Goal: Navigation & Orientation: Find specific page/section

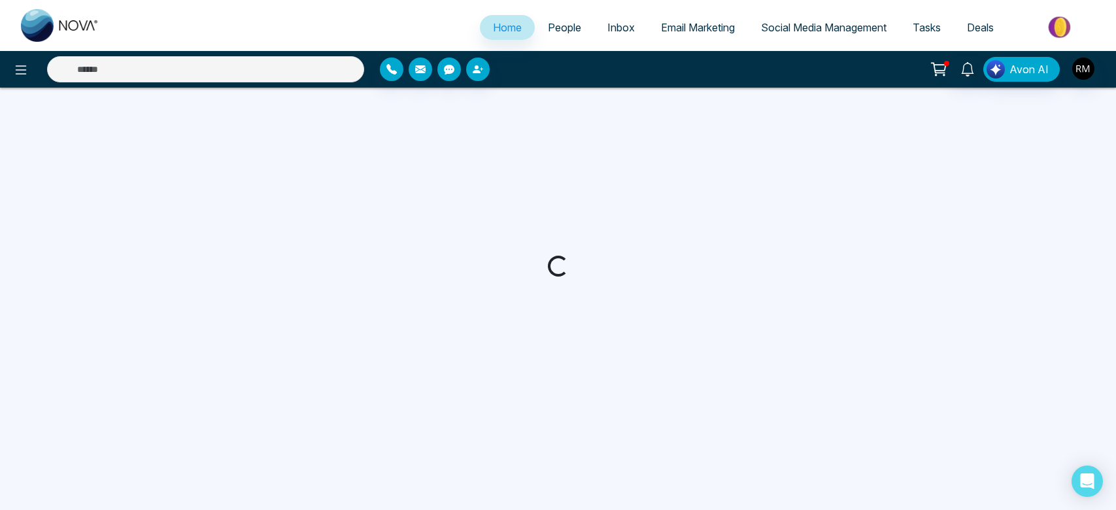
select select "*"
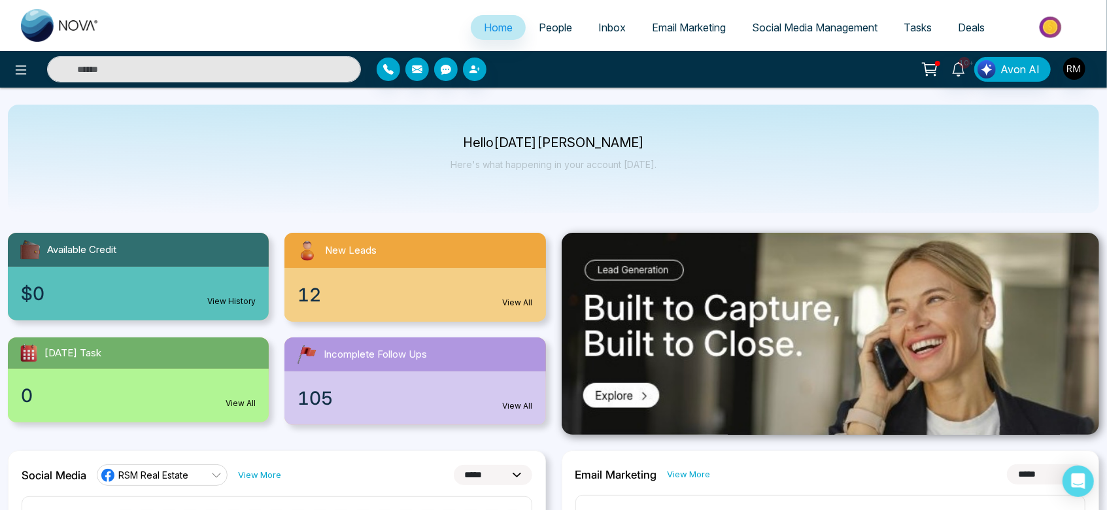
click at [546, 29] on span "People" at bounding box center [555, 27] width 33 height 13
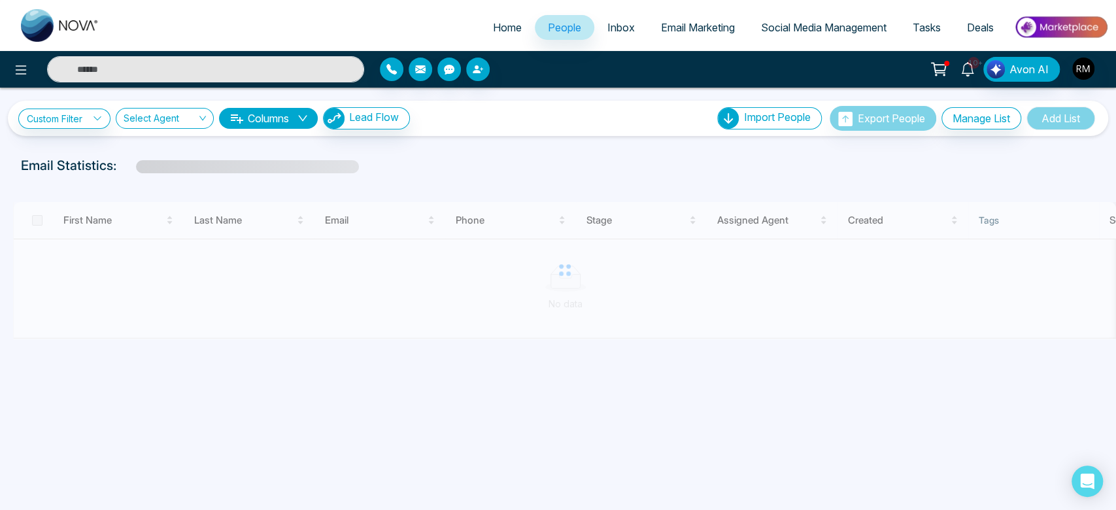
click at [963, 76] on link "10+" at bounding box center [967, 68] width 31 height 23
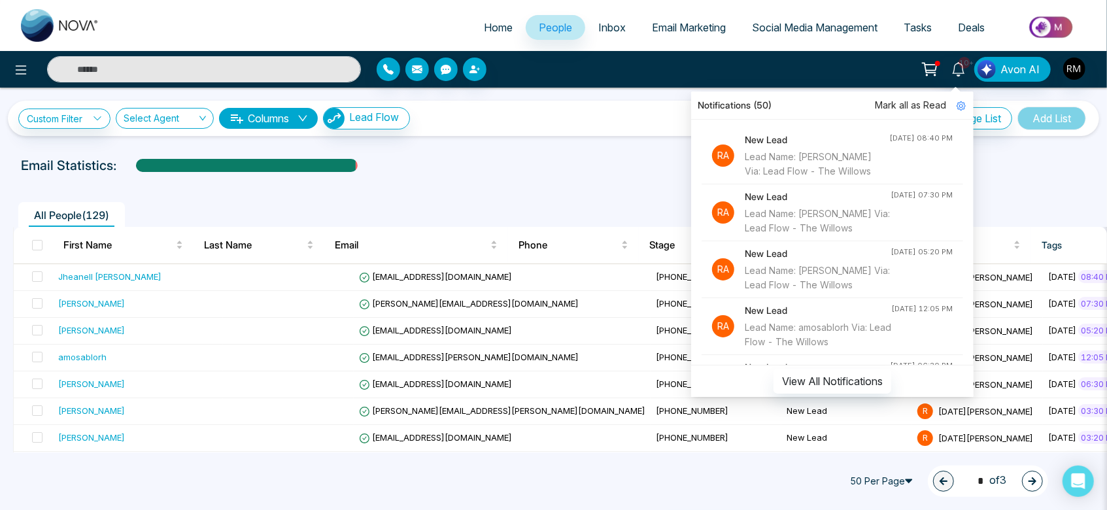
click at [910, 104] on span "Mark all as Read" at bounding box center [910, 105] width 71 height 14
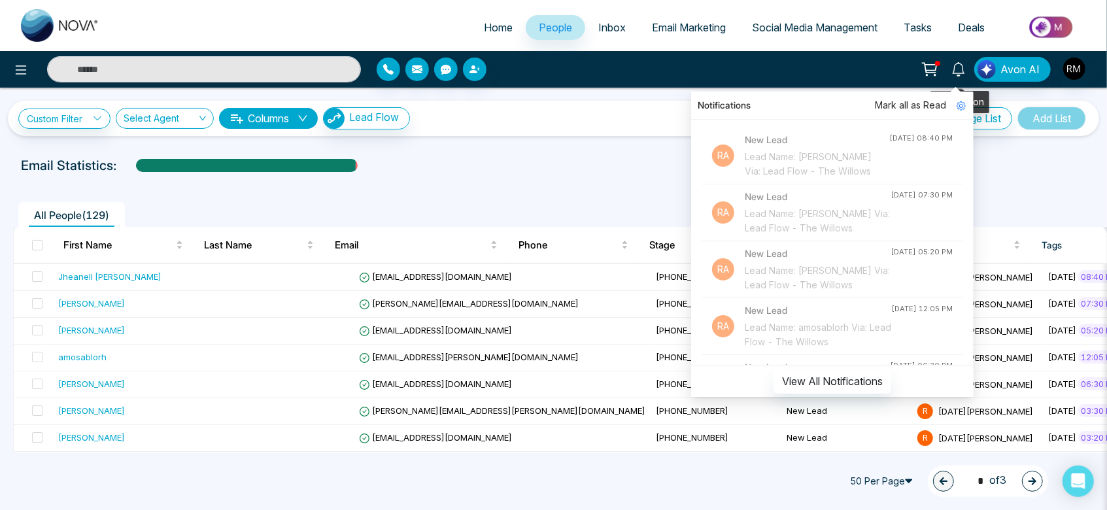
click at [957, 65] on icon at bounding box center [958, 69] width 12 height 14
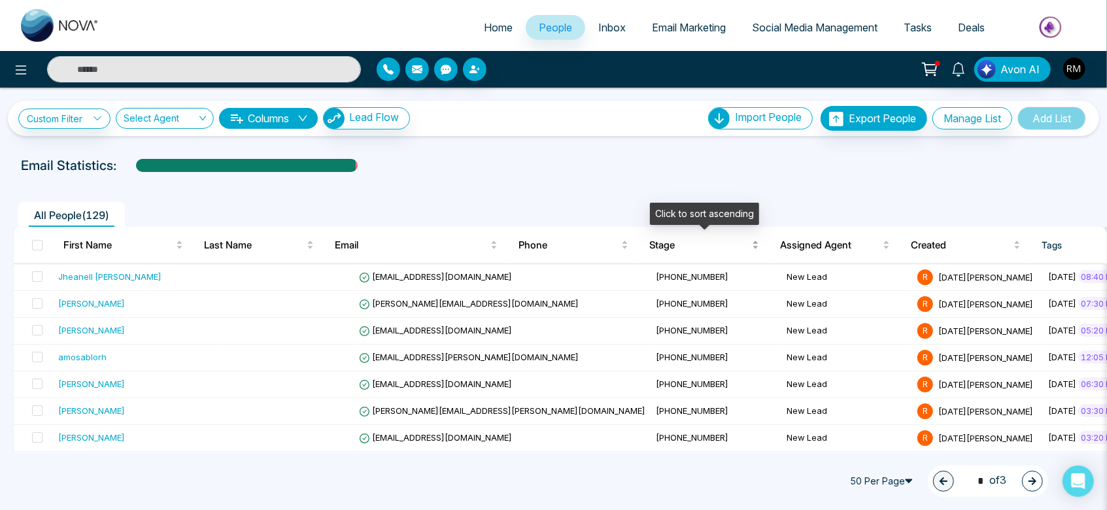
click at [675, 253] on div "Stage" at bounding box center [704, 245] width 110 height 16
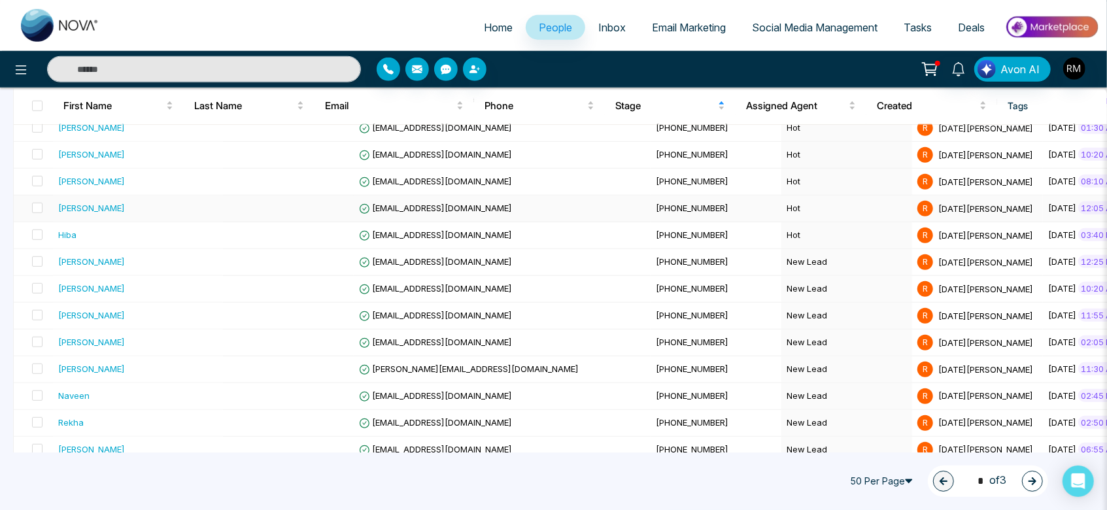
scroll to position [816, 0]
